Goal: Task Accomplishment & Management: Use online tool/utility

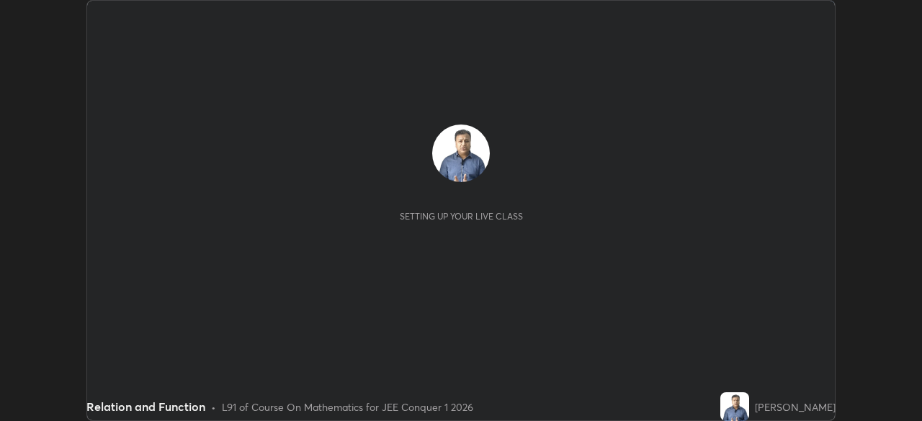
scroll to position [421, 921]
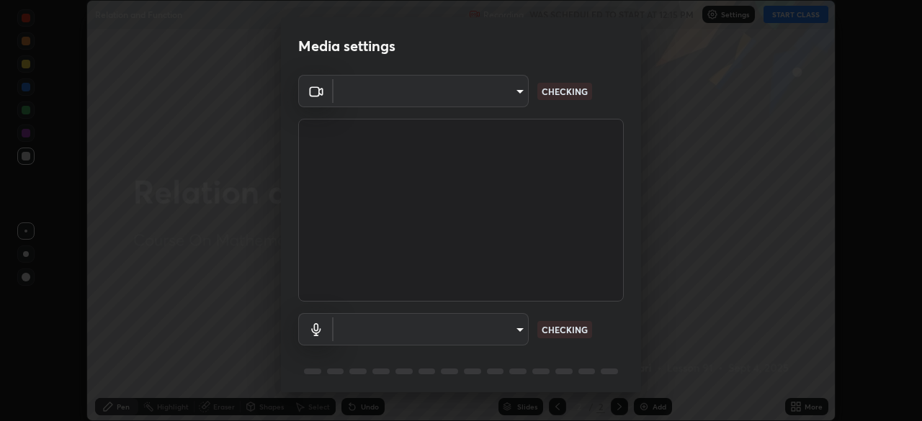
type input "9c5db0e3d6bf80210af106929d999d9f929c5ea5bbb961195660b7f823e2c793"
type input "communications"
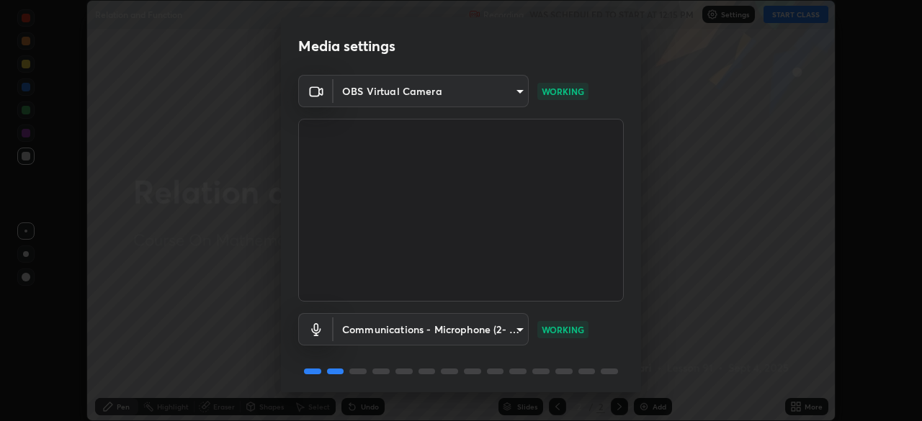
scroll to position [51, 0]
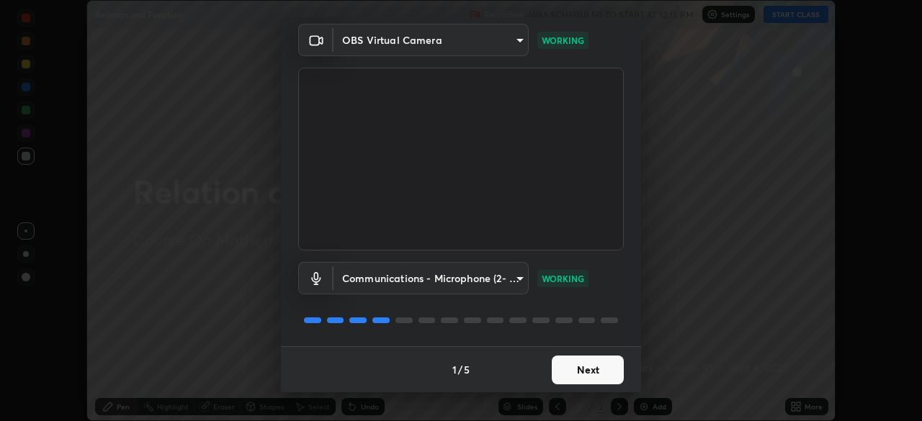
click at [587, 369] on button "Next" at bounding box center [588, 370] width 72 height 29
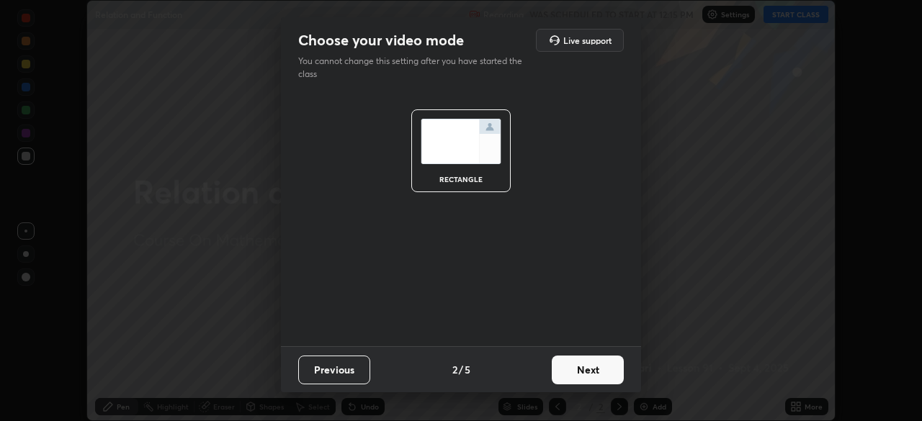
click at [581, 370] on button "Next" at bounding box center [588, 370] width 72 height 29
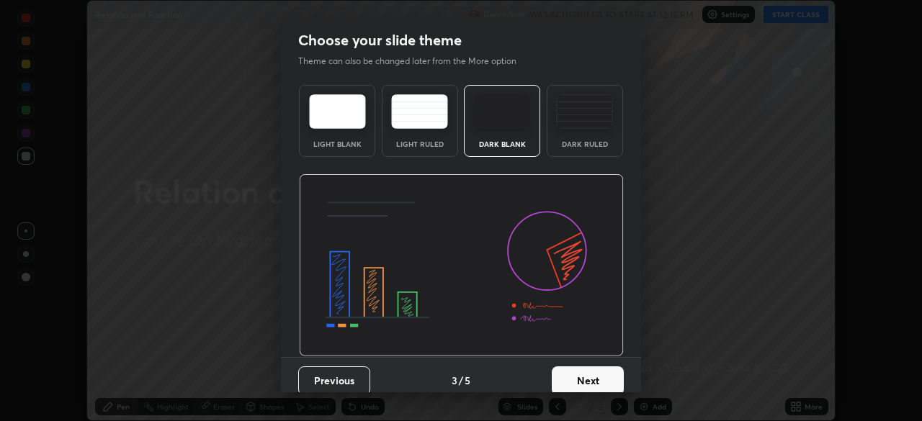
click at [581, 368] on button "Next" at bounding box center [588, 381] width 72 height 29
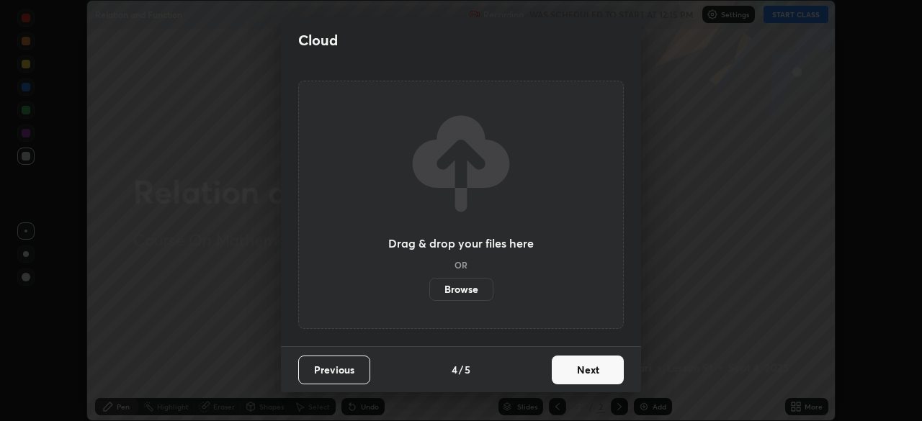
click at [459, 290] on label "Browse" at bounding box center [461, 289] width 64 height 23
click at [429, 290] on input "Browse" at bounding box center [429, 289] width 0 height 23
click at [588, 375] on button "Next" at bounding box center [588, 370] width 72 height 29
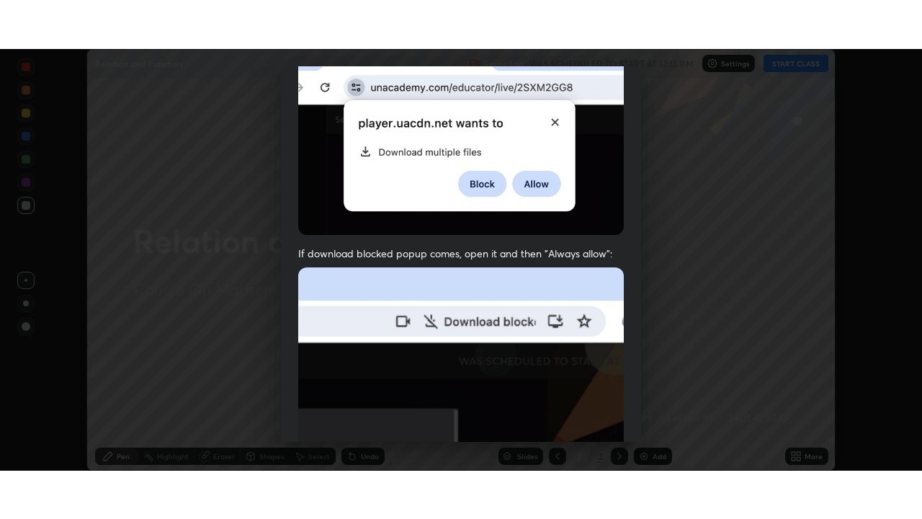
scroll to position [345, 0]
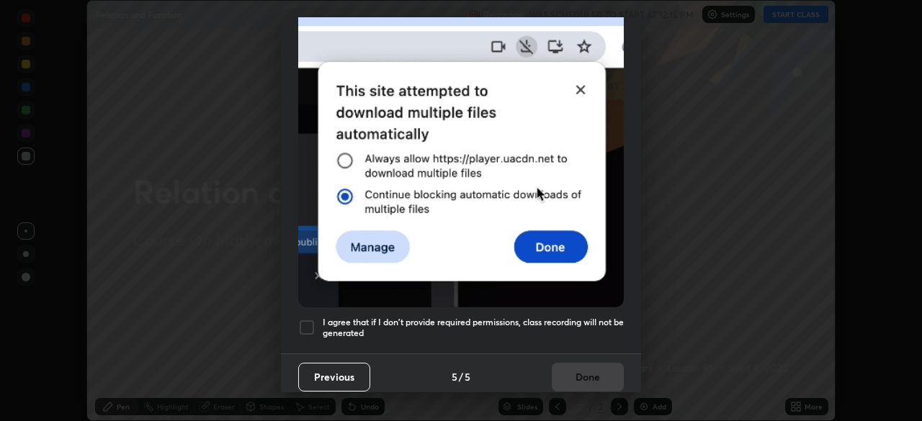
click at [558, 321] on h5 "I agree that if I don't provide required permissions, class recording will not …" at bounding box center [473, 328] width 301 height 22
click at [583, 370] on button "Done" at bounding box center [588, 377] width 72 height 29
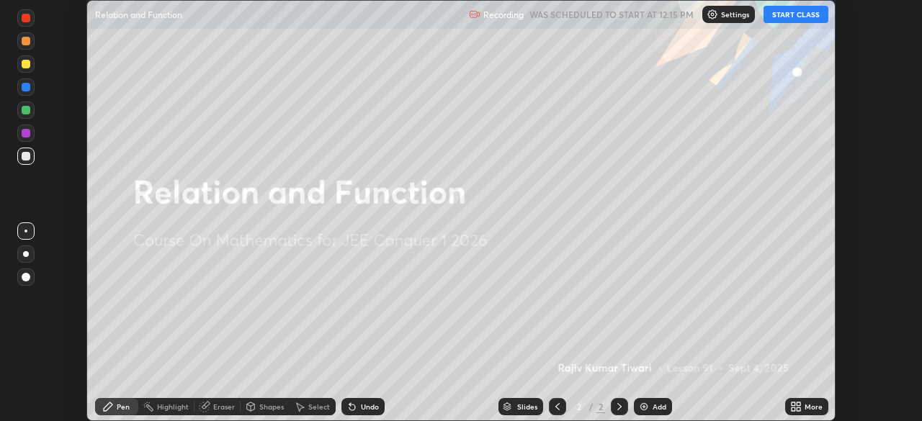
click at [798, 409] on icon at bounding box center [799, 410] width 4 height 4
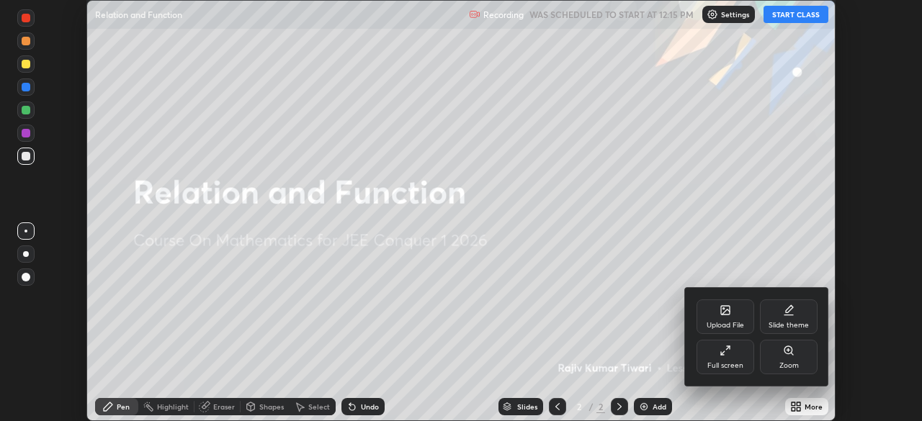
click at [726, 356] on icon at bounding box center [726, 351] width 12 height 12
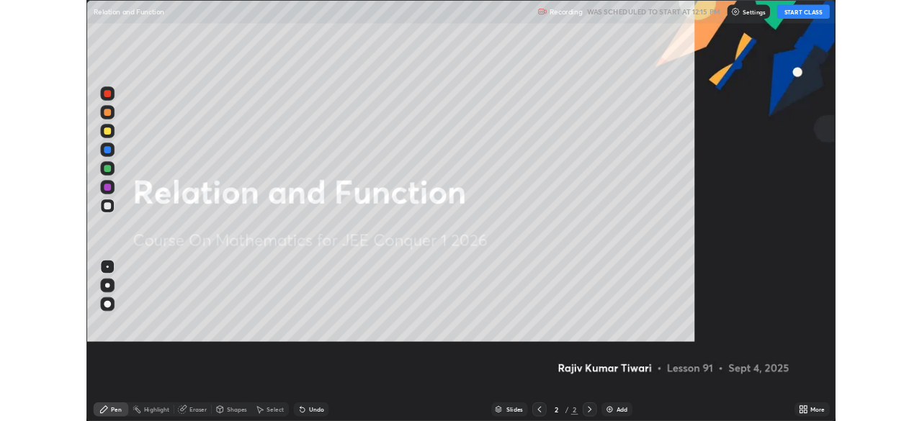
scroll to position [519, 922]
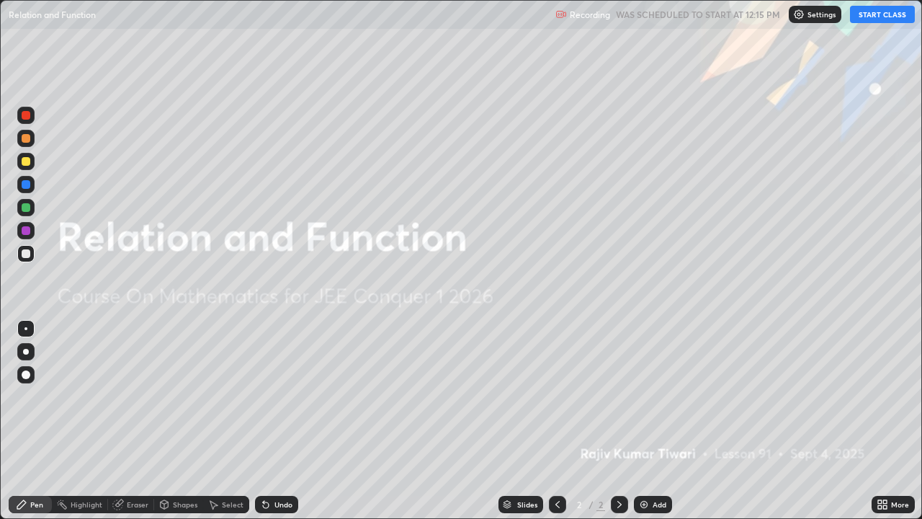
click at [885, 421] on icon at bounding box center [885, 502] width 4 height 4
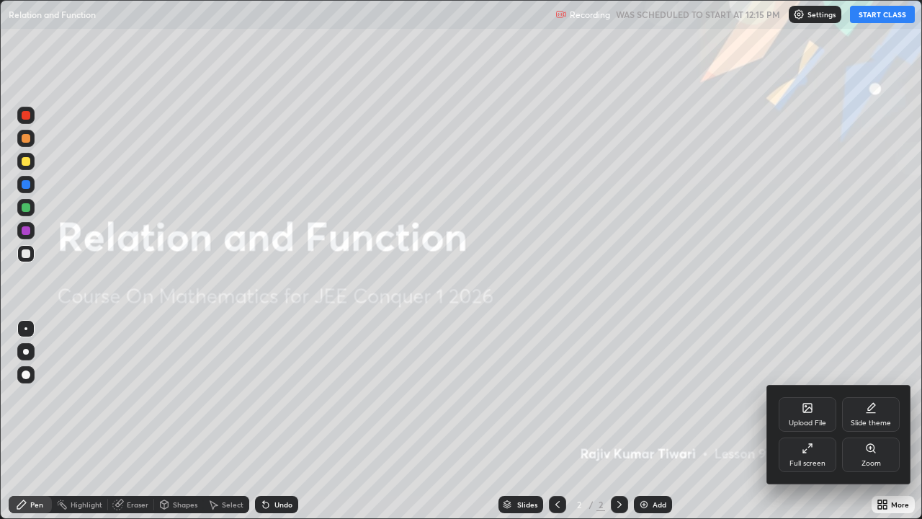
click at [808, 421] on div "Full screen" at bounding box center [808, 454] width 58 height 35
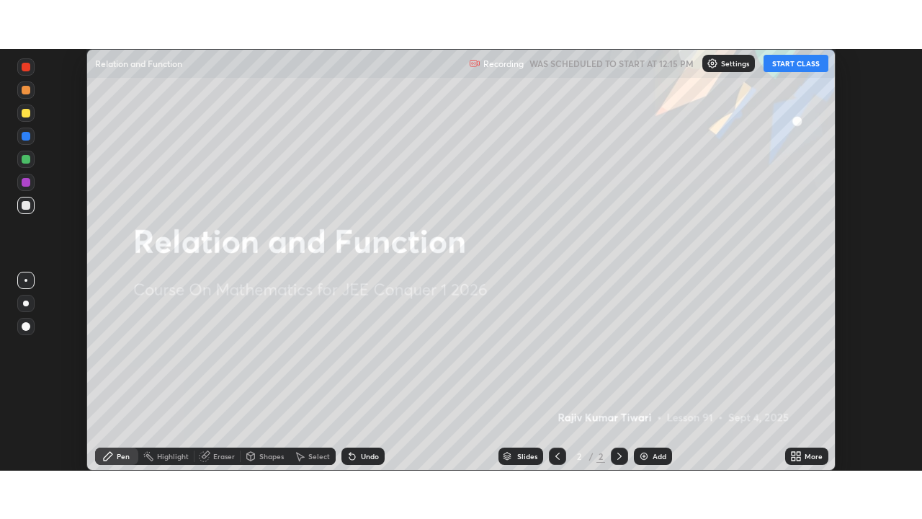
scroll to position [71625, 71124]
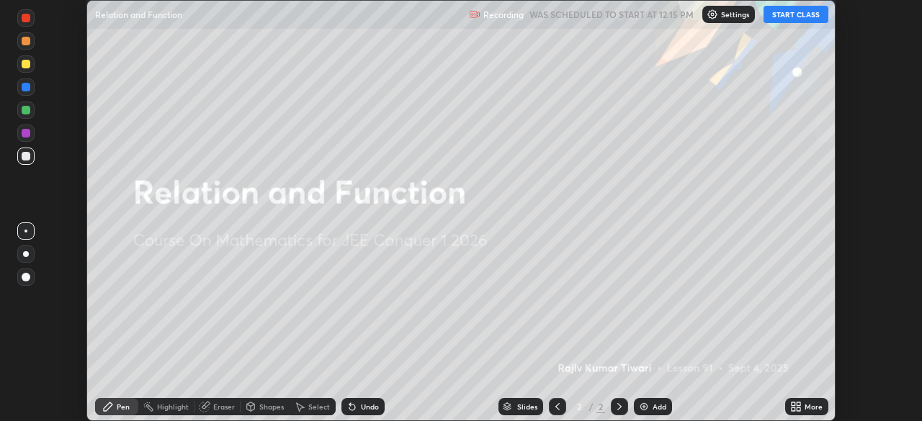
click at [800, 16] on button "START CLASS" at bounding box center [796, 14] width 65 height 17
click at [804, 414] on div "More" at bounding box center [806, 406] width 43 height 17
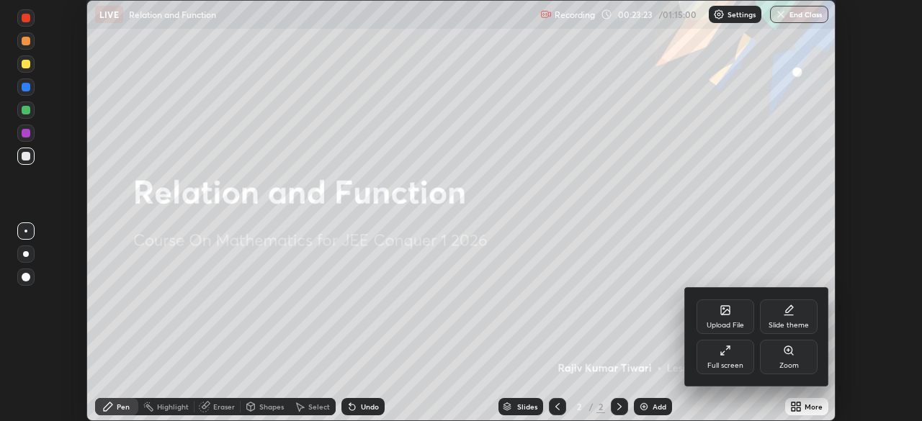
click at [727, 353] on icon at bounding box center [726, 351] width 12 height 12
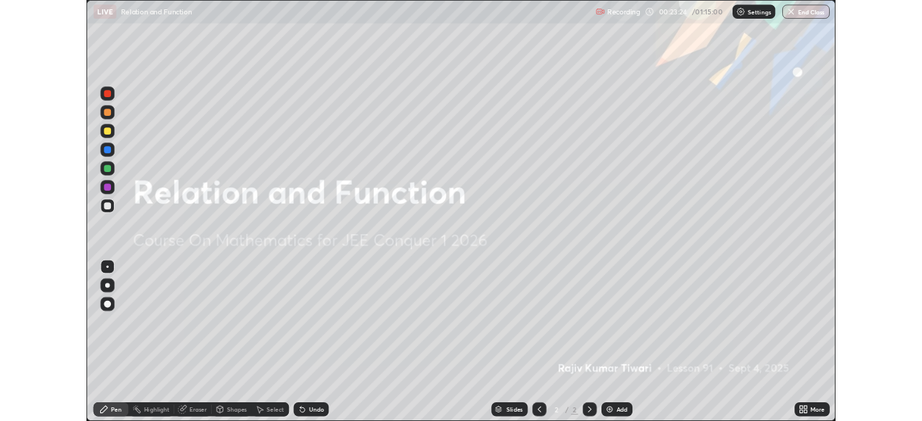
scroll to position [519, 922]
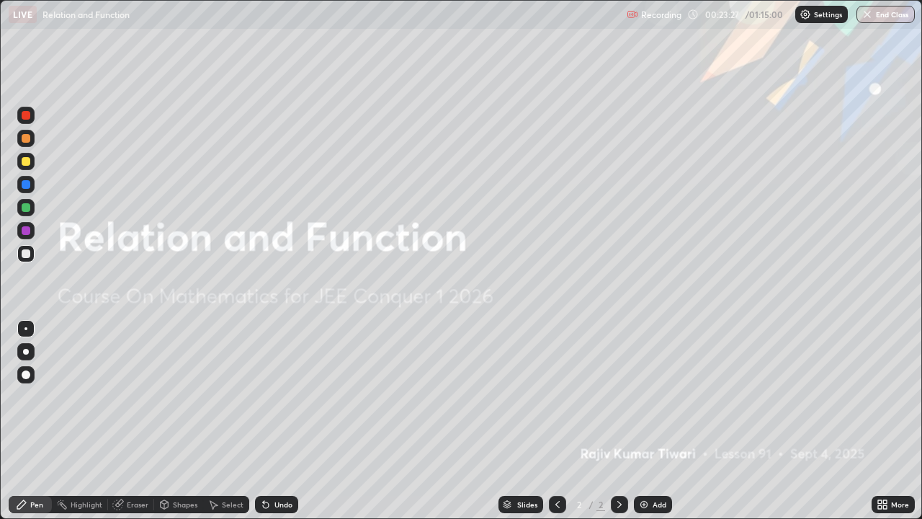
click at [653, 421] on div "Add" at bounding box center [660, 504] width 14 height 7
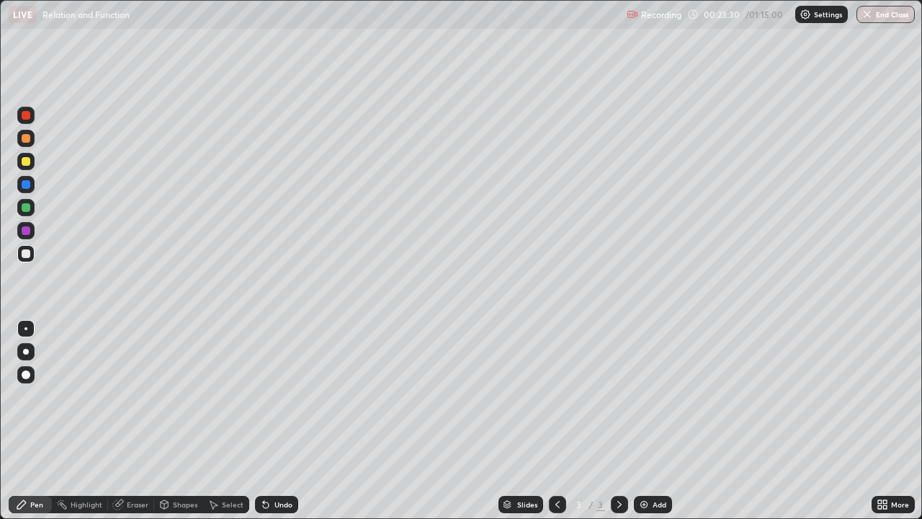
click at [25, 162] on div at bounding box center [26, 161] width 9 height 9
click at [648, 421] on img at bounding box center [644, 505] width 12 height 12
click at [653, 421] on div "Add" at bounding box center [660, 504] width 14 height 7
click at [27, 255] on div at bounding box center [26, 253] width 9 height 9
click at [25, 163] on div at bounding box center [26, 161] width 9 height 9
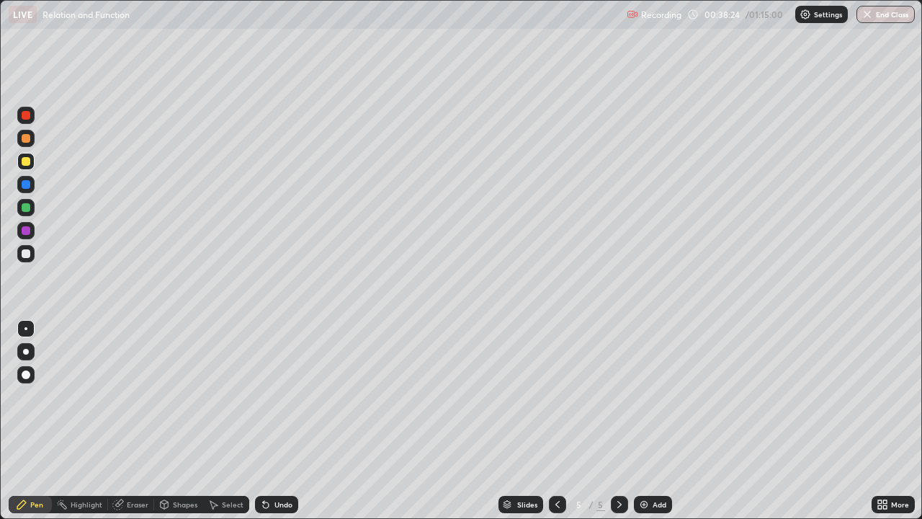
click at [648, 421] on img at bounding box center [644, 505] width 12 height 12
click at [29, 254] on div at bounding box center [26, 253] width 9 height 9
click at [27, 162] on div at bounding box center [26, 161] width 9 height 9
click at [649, 421] on div "Add" at bounding box center [653, 504] width 38 height 17
click at [29, 251] on div at bounding box center [26, 253] width 9 height 9
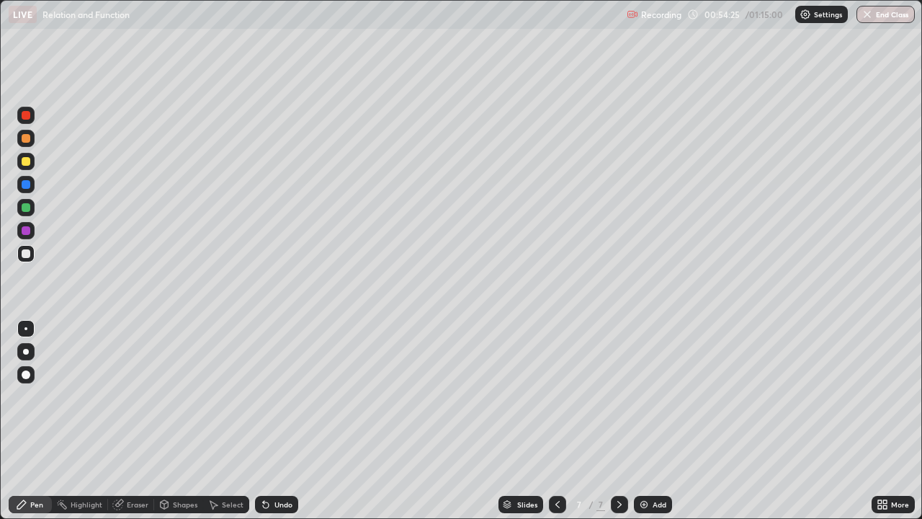
click at [648, 421] on img at bounding box center [644, 505] width 12 height 12
click at [28, 159] on div at bounding box center [26, 161] width 9 height 9
click at [27, 256] on div at bounding box center [26, 253] width 9 height 9
click at [27, 158] on div at bounding box center [26, 161] width 9 height 9
click at [27, 256] on div at bounding box center [26, 253] width 9 height 9
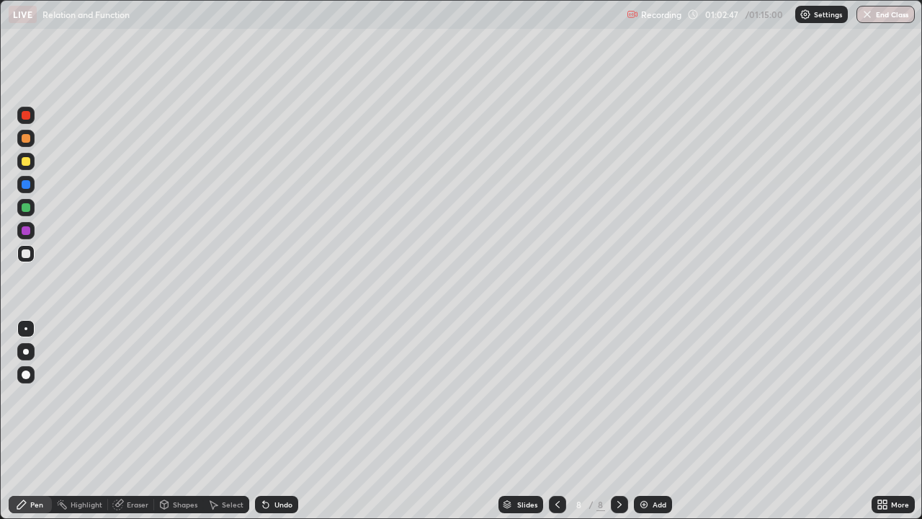
click at [641, 421] on img at bounding box center [644, 505] width 12 height 12
click at [27, 160] on div at bounding box center [26, 161] width 9 height 9
click at [24, 253] on div at bounding box center [26, 253] width 9 height 9
click at [27, 162] on div at bounding box center [26, 161] width 9 height 9
click at [25, 254] on div at bounding box center [26, 253] width 9 height 9
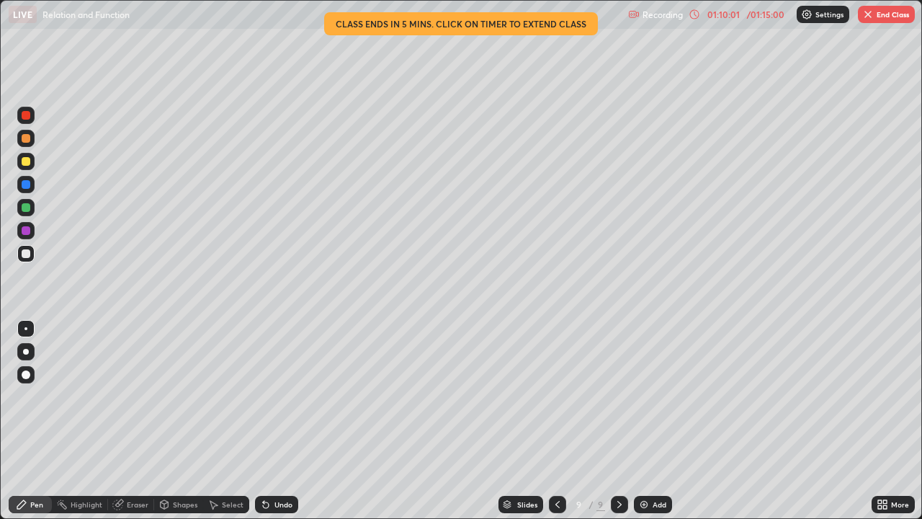
click at [25, 138] on div at bounding box center [26, 138] width 9 height 9
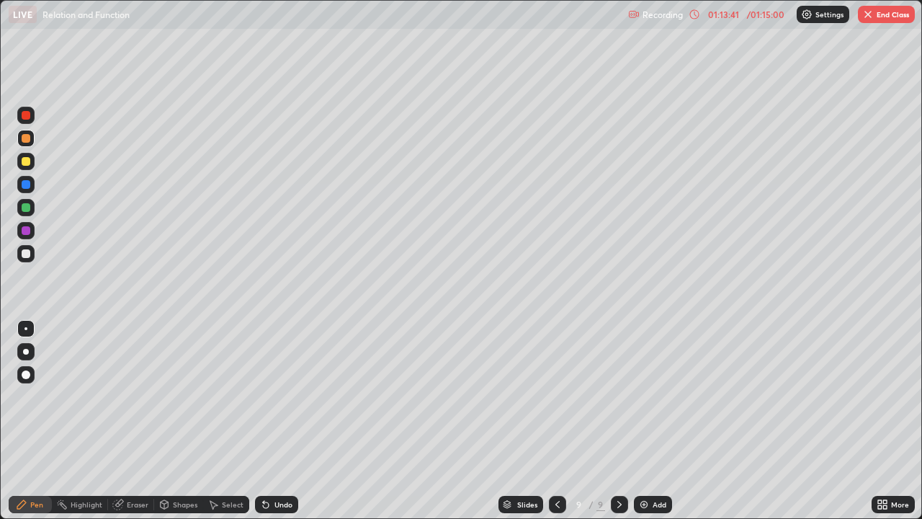
click at [655, 421] on div "Add" at bounding box center [653, 504] width 38 height 17
click at [756, 15] on div "/ 01:15:00" at bounding box center [766, 14] width 45 height 9
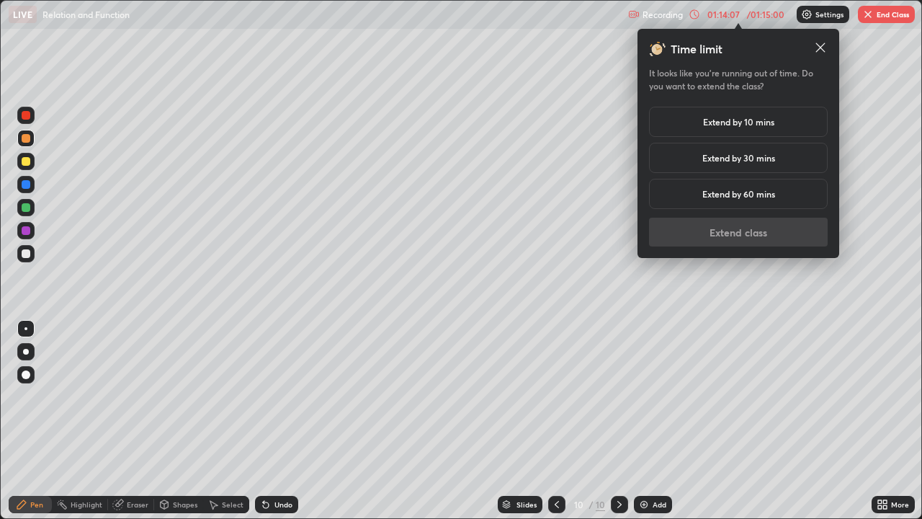
click at [751, 121] on h5 "Extend by 10 mins" at bounding box center [738, 121] width 71 height 13
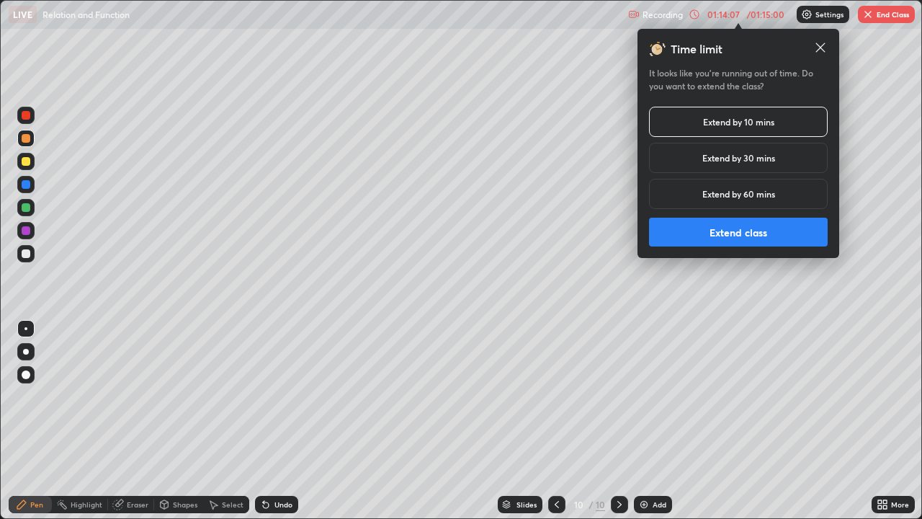
click at [732, 233] on button "Extend class" at bounding box center [738, 232] width 179 height 29
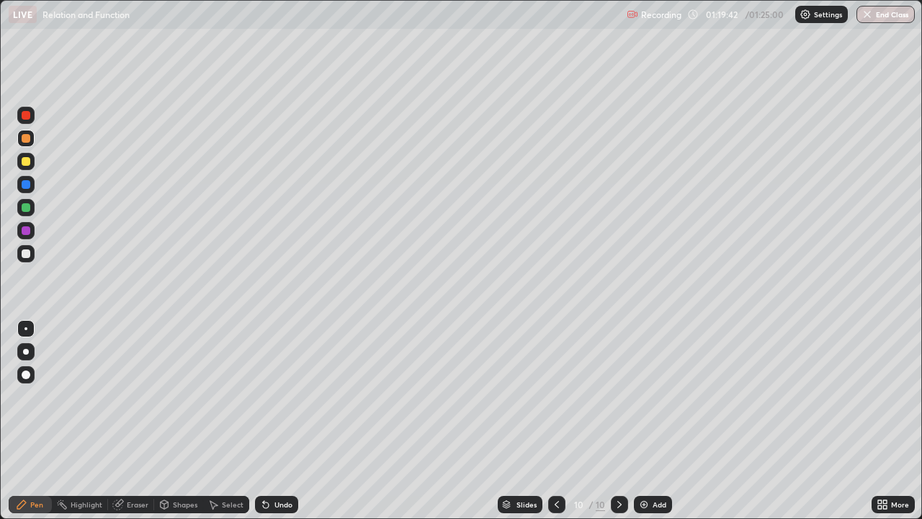
click at [892, 17] on button "End Class" at bounding box center [886, 14] width 58 height 17
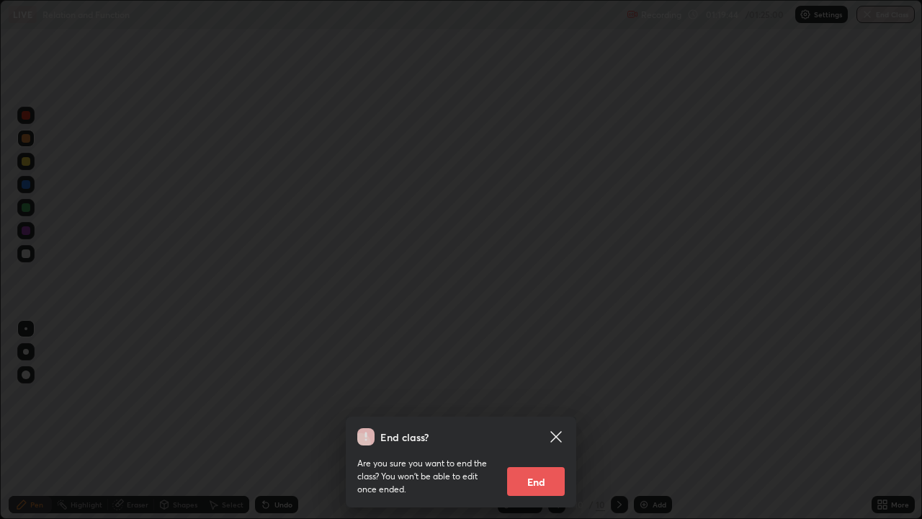
click at [540, 421] on button "End" at bounding box center [536, 481] width 58 height 29
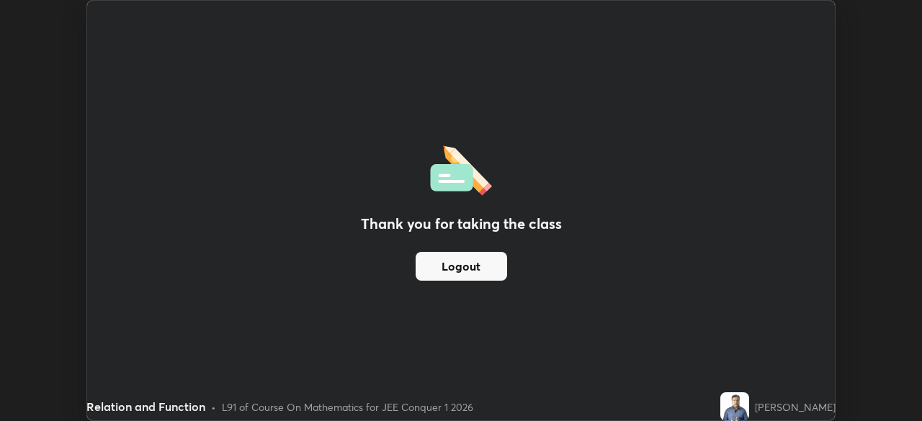
scroll to position [71625, 71124]
